Goal: Information Seeking & Learning: Check status

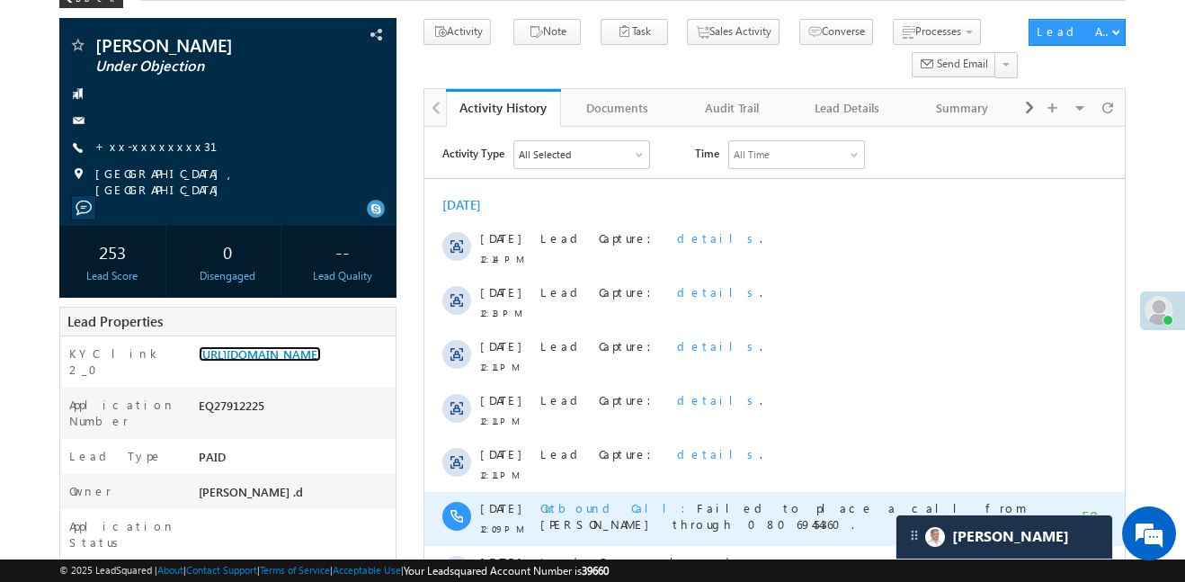
scroll to position [108, 0]
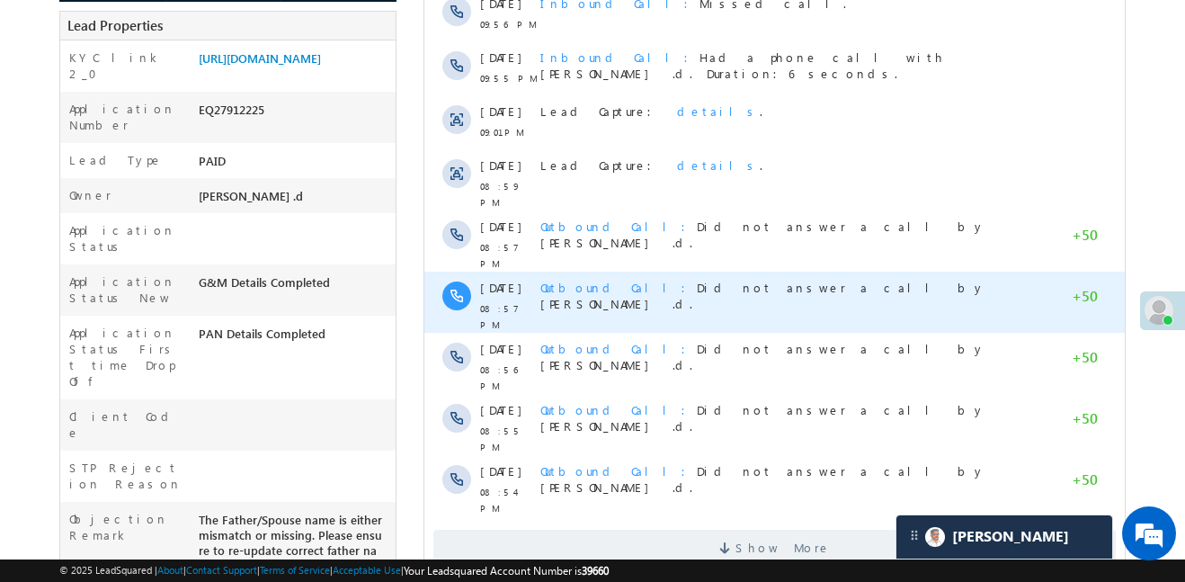
scroll to position [702, 0]
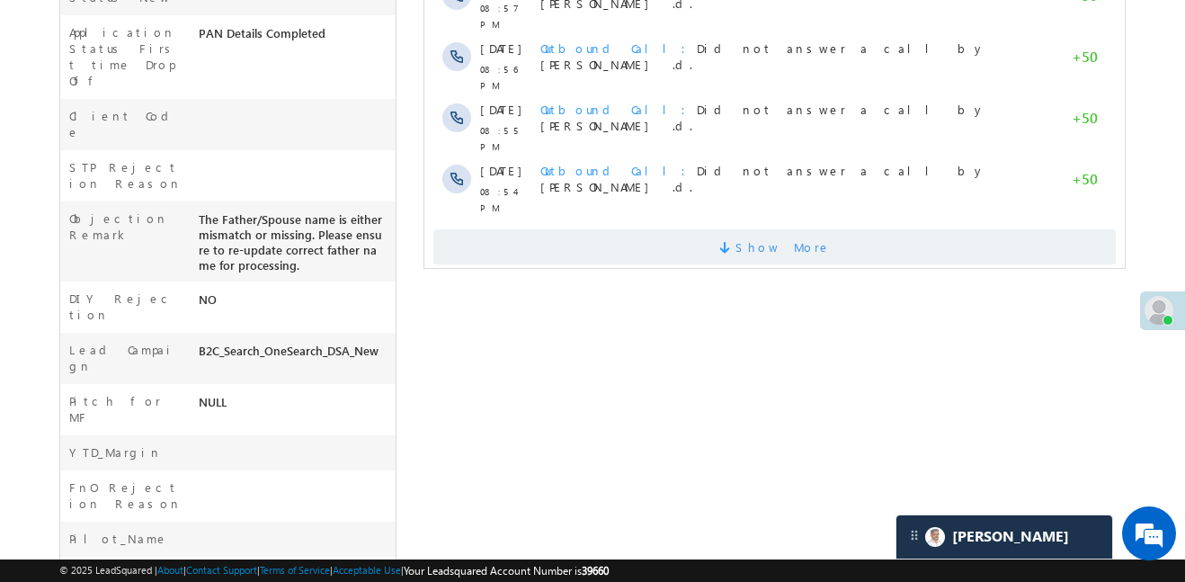
click at [630, 229] on span "Show More" at bounding box center [775, 247] width 683 height 36
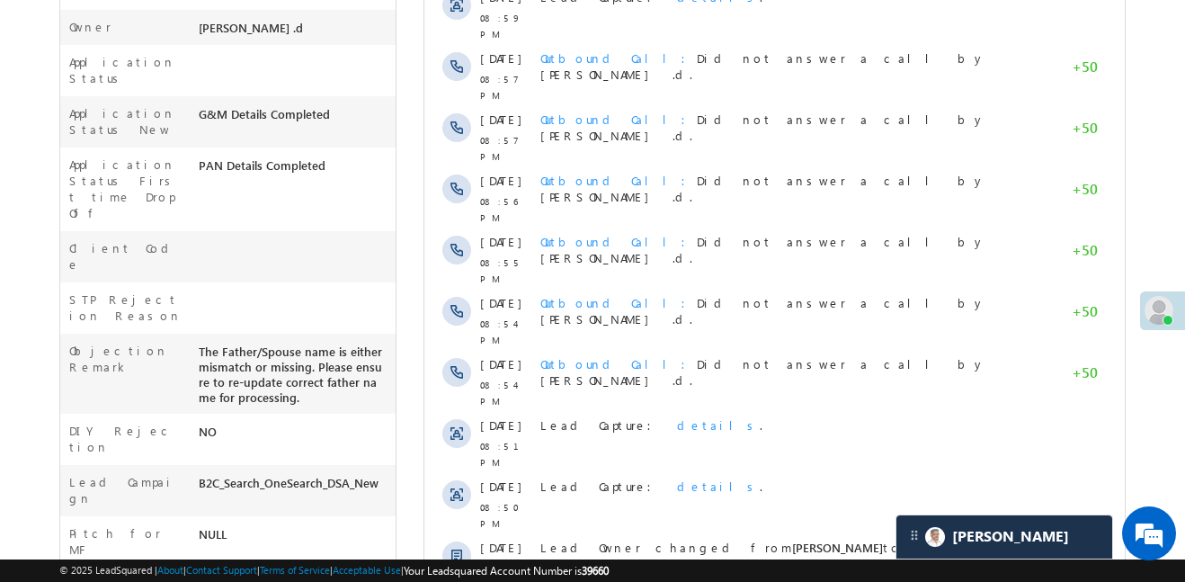
scroll to position [551, 0]
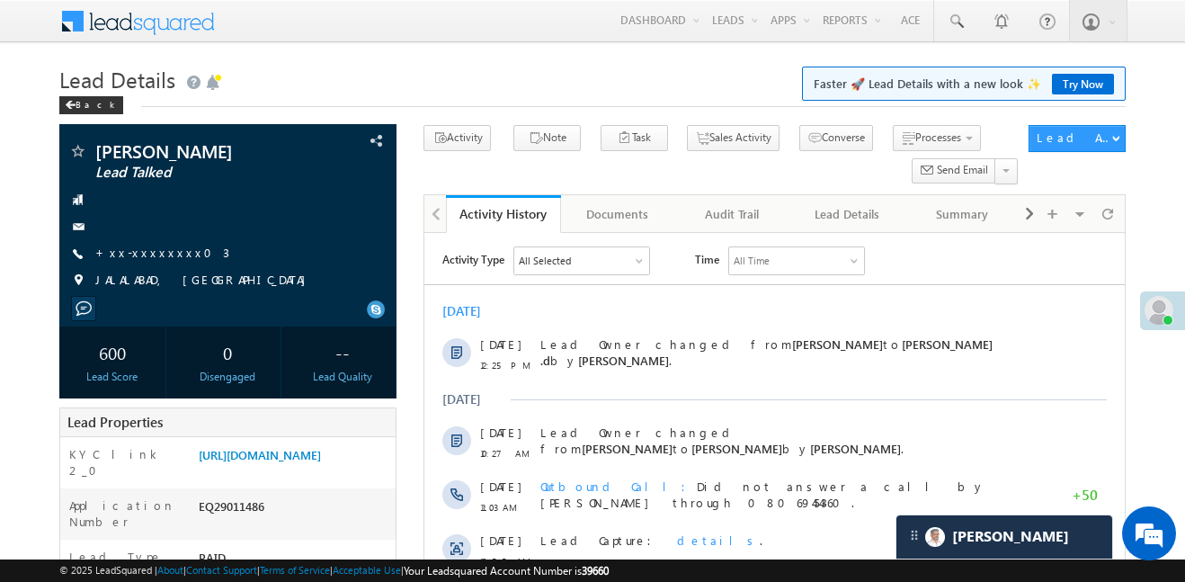
scroll to position [9147, 0]
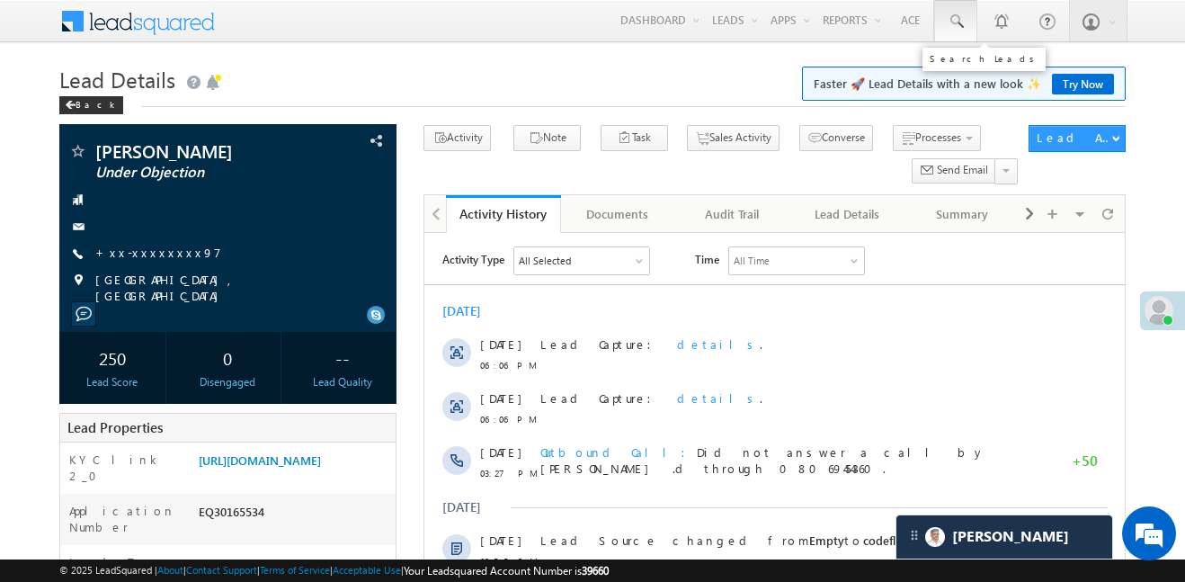
click at [944, 27] on link at bounding box center [956, 20] width 43 height 41
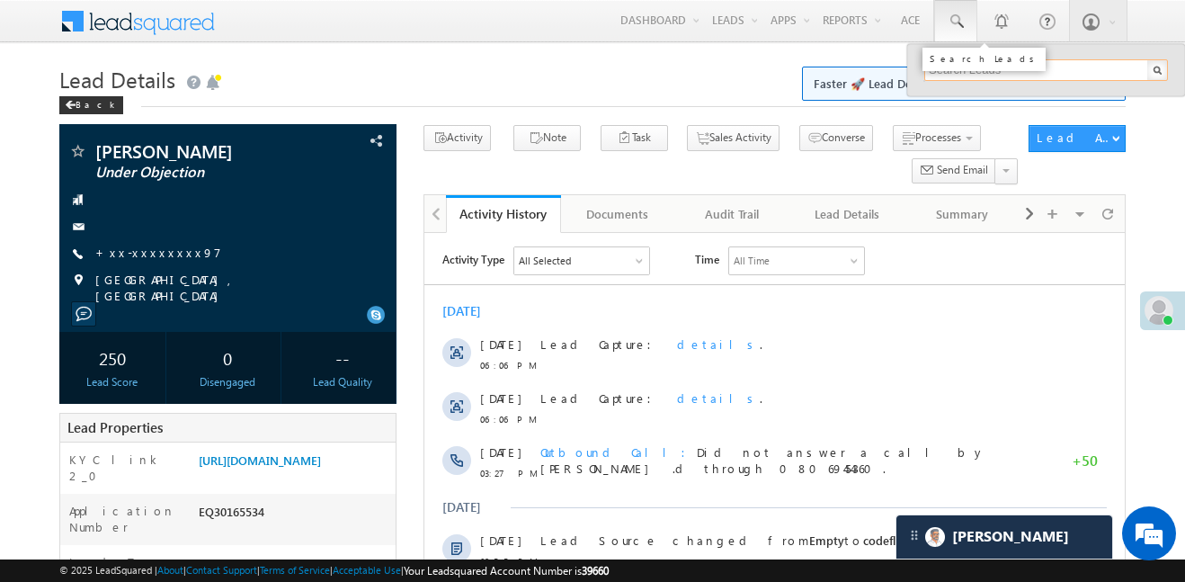
paste input "EQ20847899"
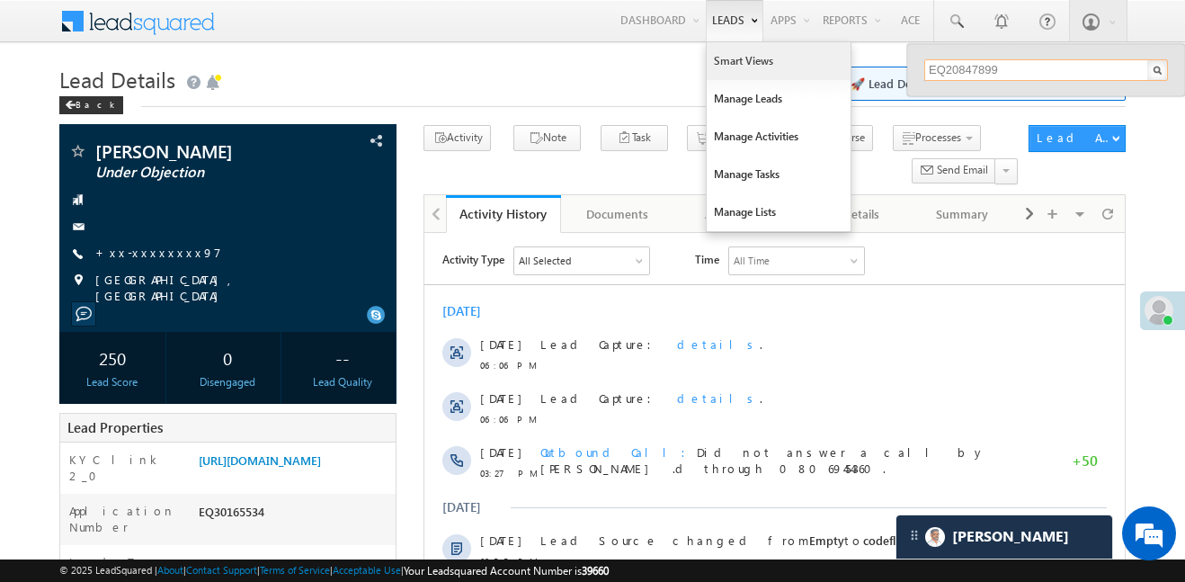
type input "EQ20847899"
click at [747, 57] on link "Smart Views" at bounding box center [779, 61] width 144 height 38
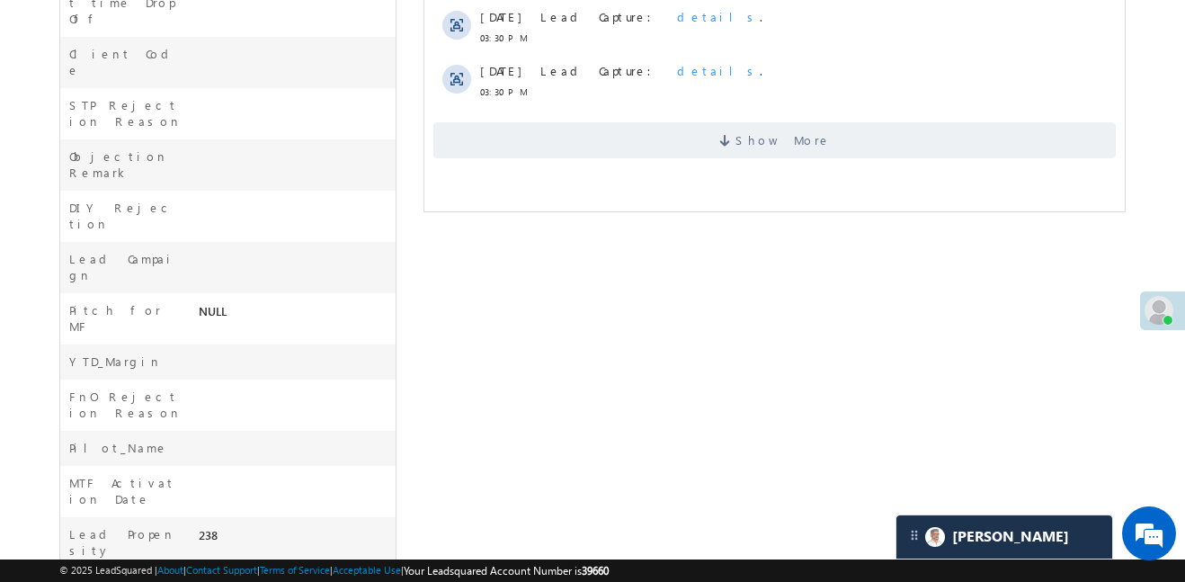
scroll to position [9147, 0]
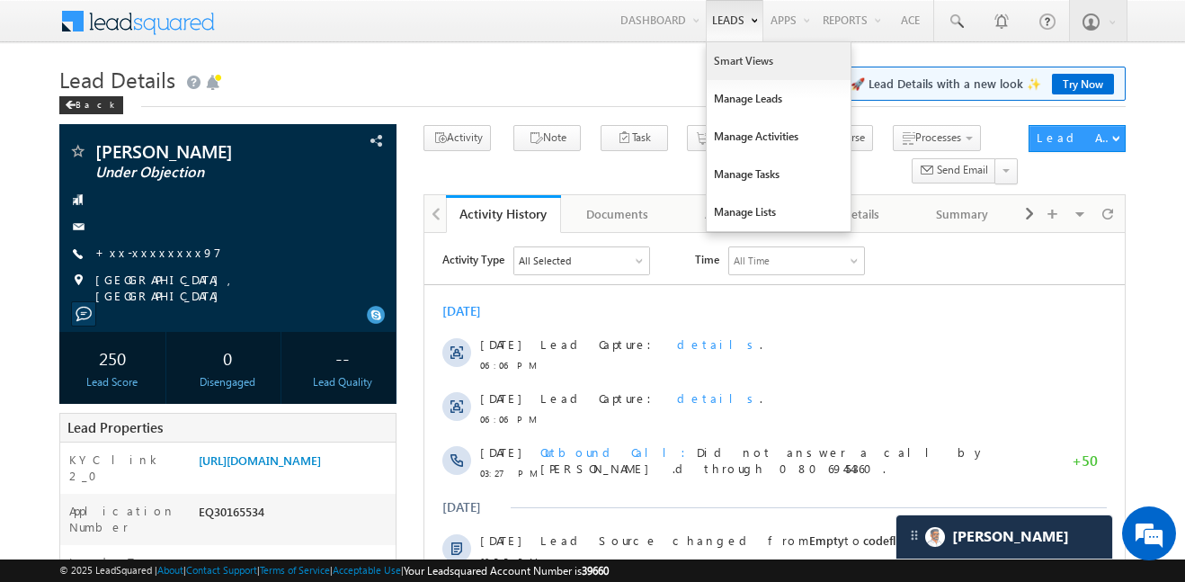
click at [735, 61] on link "Smart Views" at bounding box center [779, 61] width 144 height 38
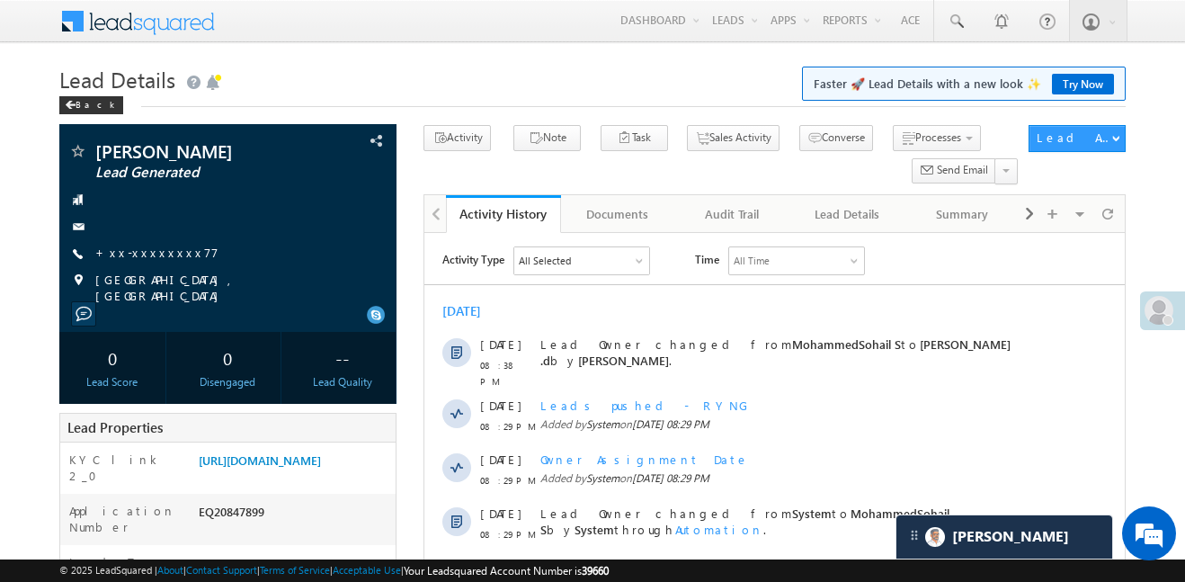
scroll to position [509, 0]
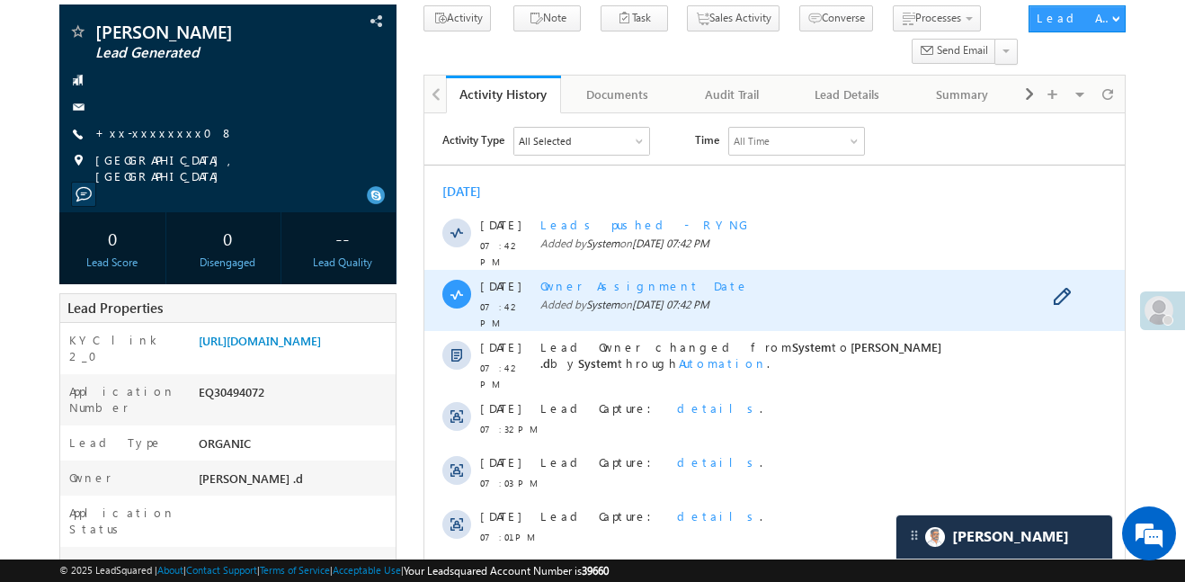
scroll to position [172, 0]
